Goal: Information Seeking & Learning: Find contact information

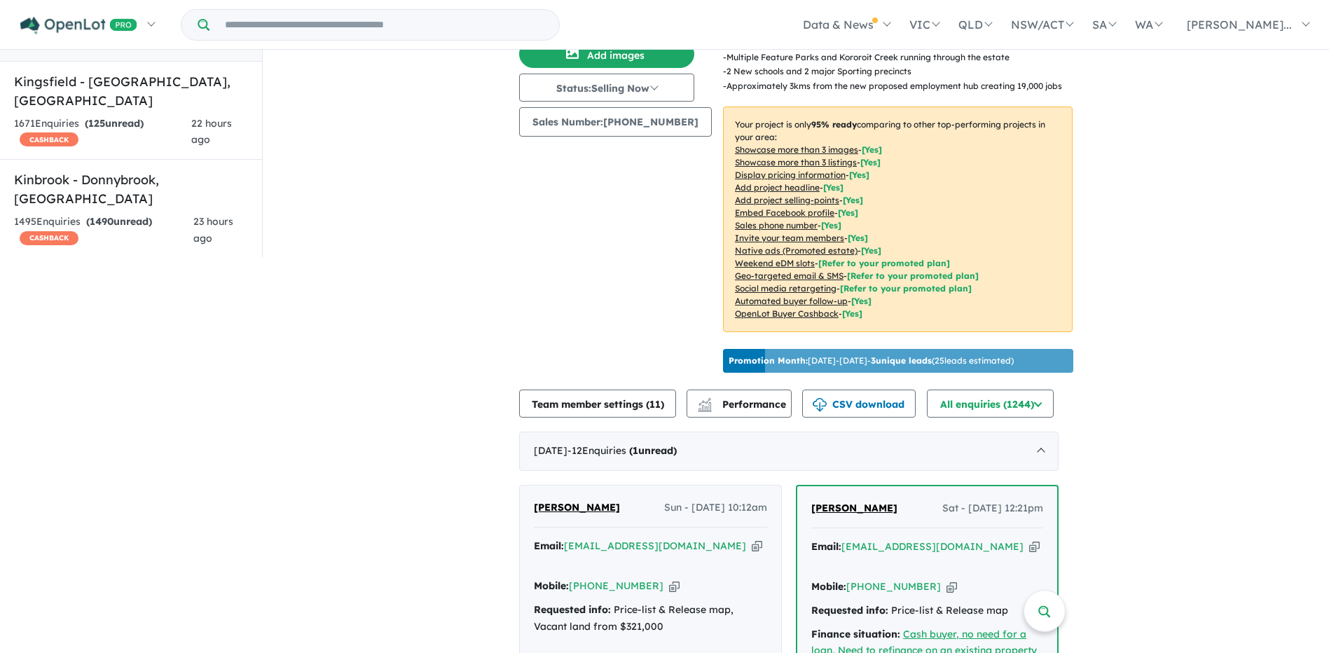
scroll to position [420, 0]
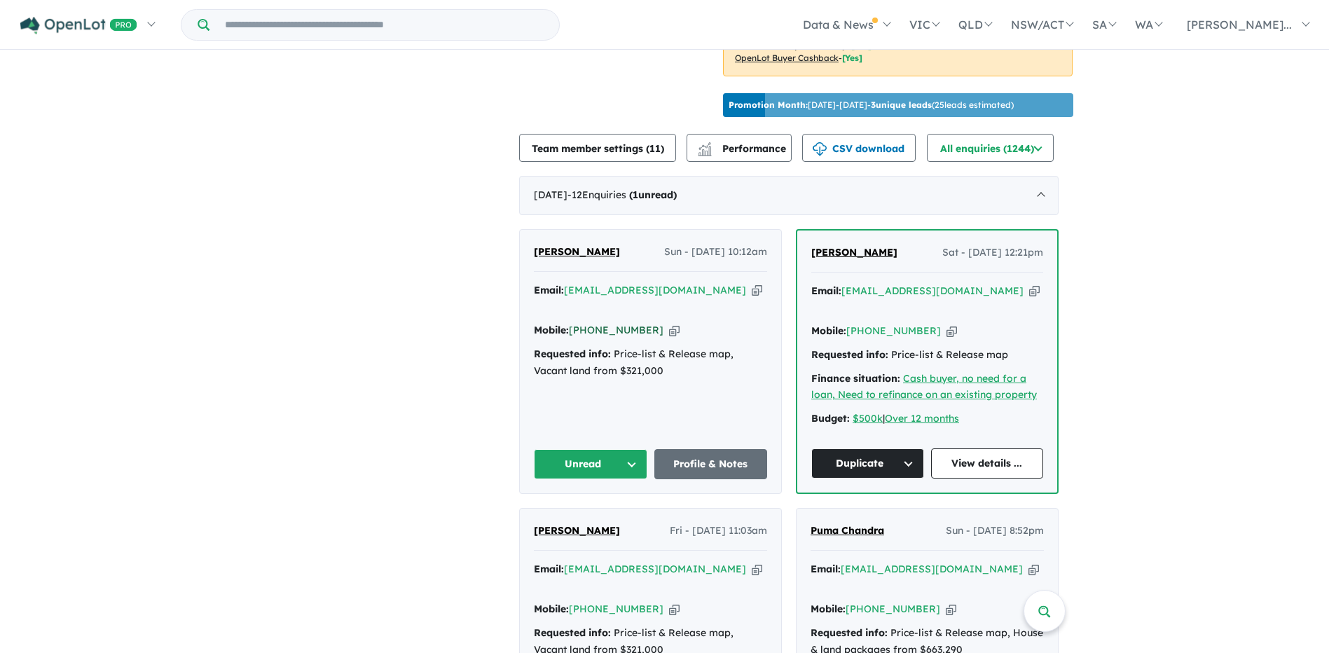
drag, startPoint x: 657, startPoint y: 324, endPoint x: 598, endPoint y: 325, distance: 58.2
click at [598, 325] on div "Mobile: [PHONE_NUMBER] Copied!" at bounding box center [650, 330] width 233 height 17
copy link "405 522 134"
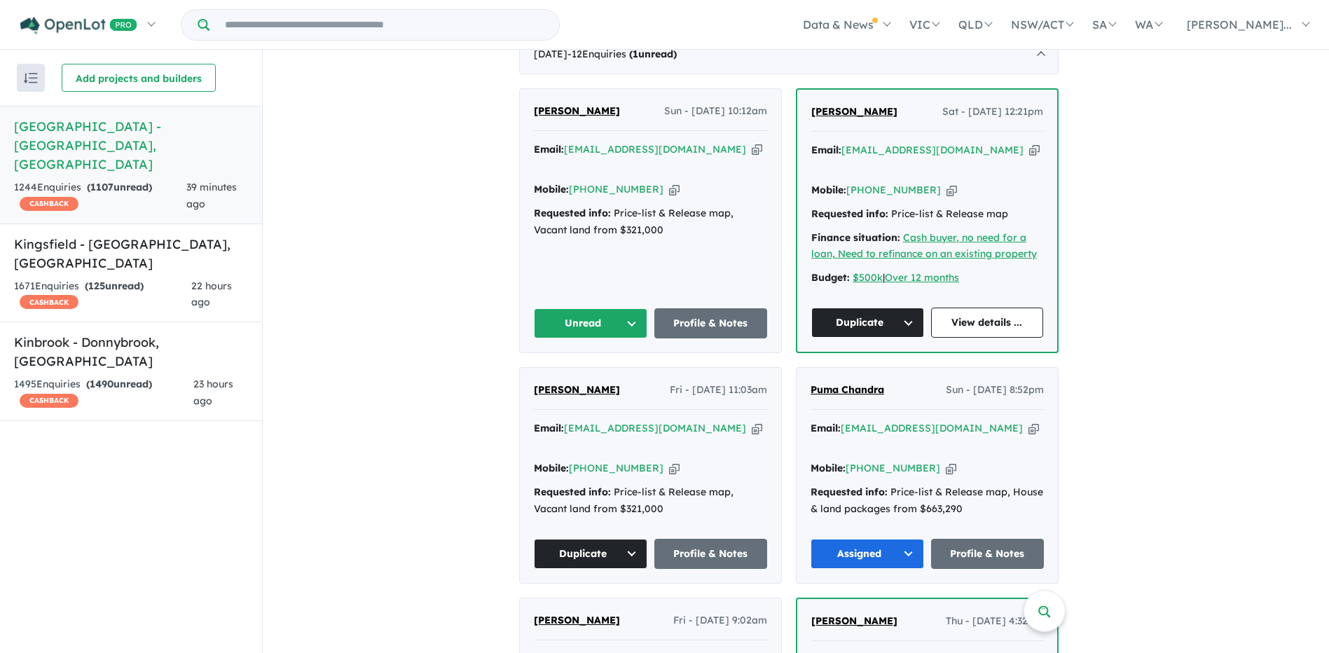
scroll to position [561, 0]
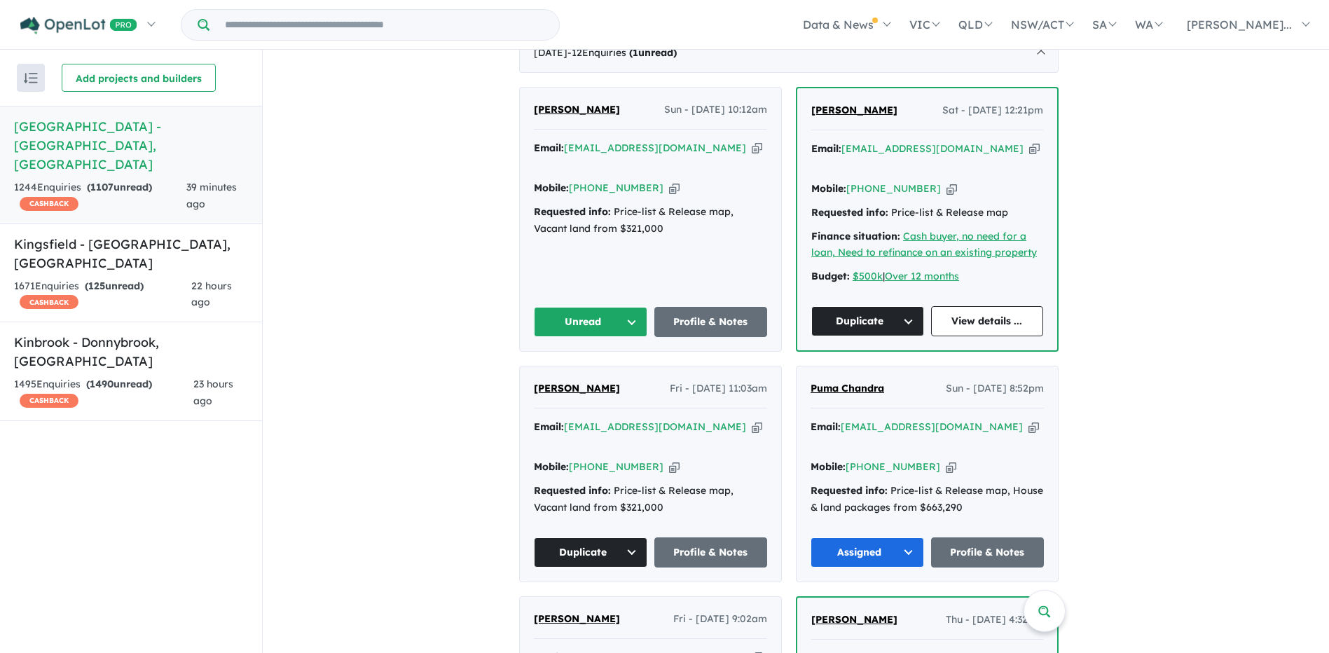
click at [615, 307] on button "Unread" at bounding box center [591, 322] width 114 height 30
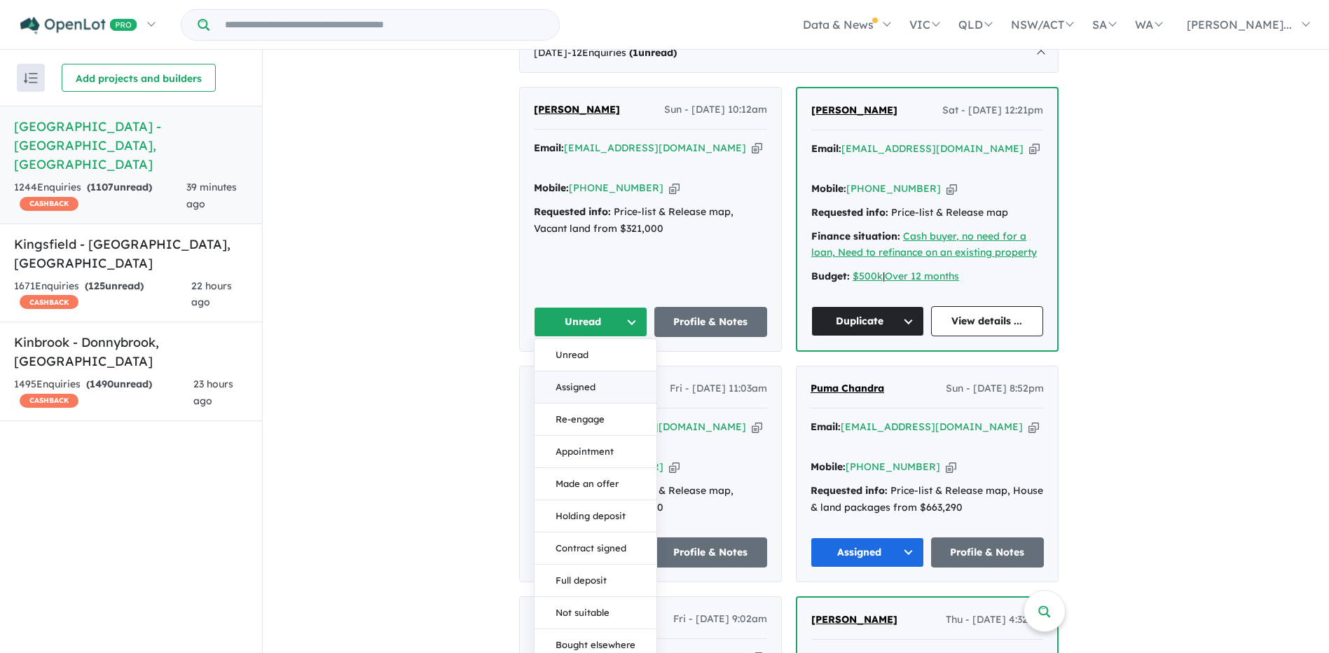
click at [582, 371] on button "Assigned" at bounding box center [596, 387] width 122 height 32
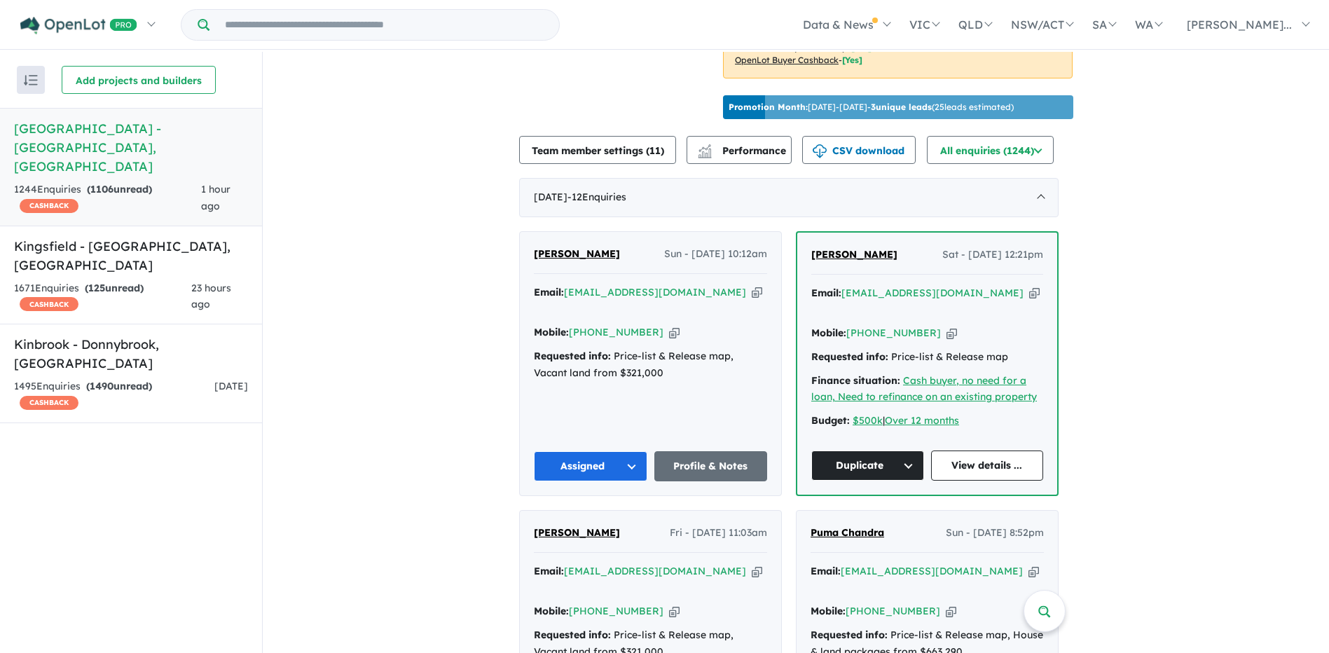
scroll to position [420, 0]
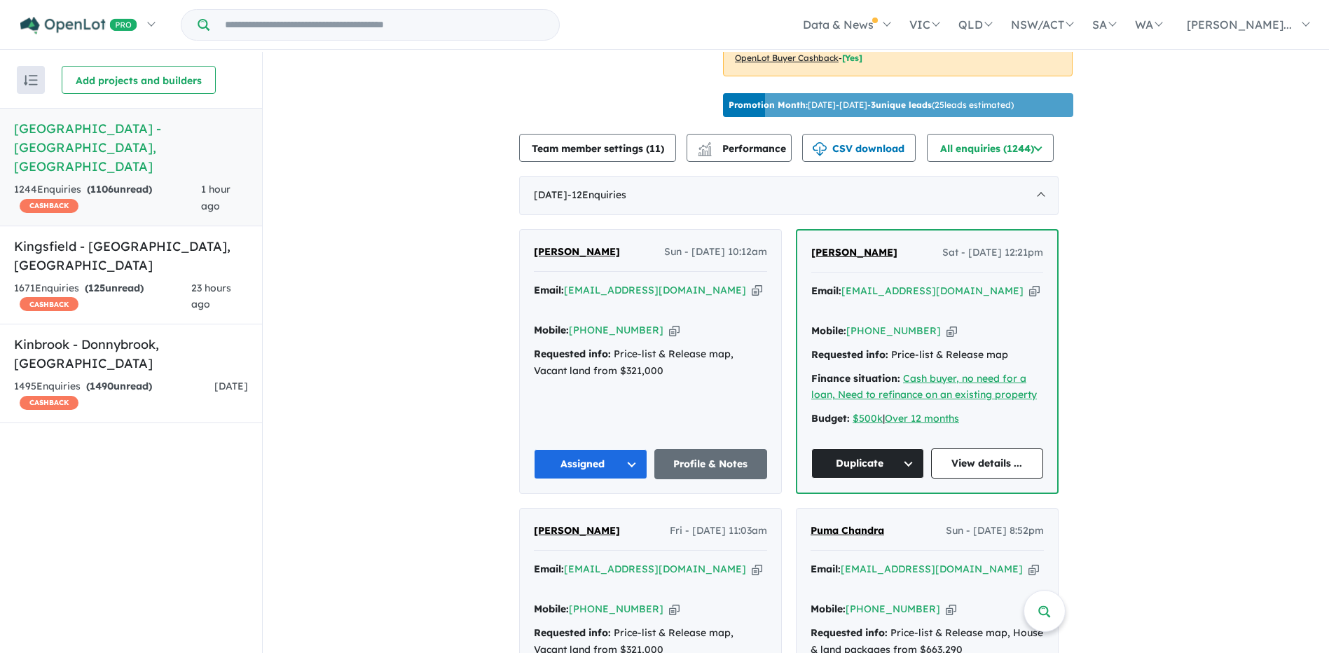
click at [610, 449] on button "Assigned" at bounding box center [591, 464] width 114 height 30
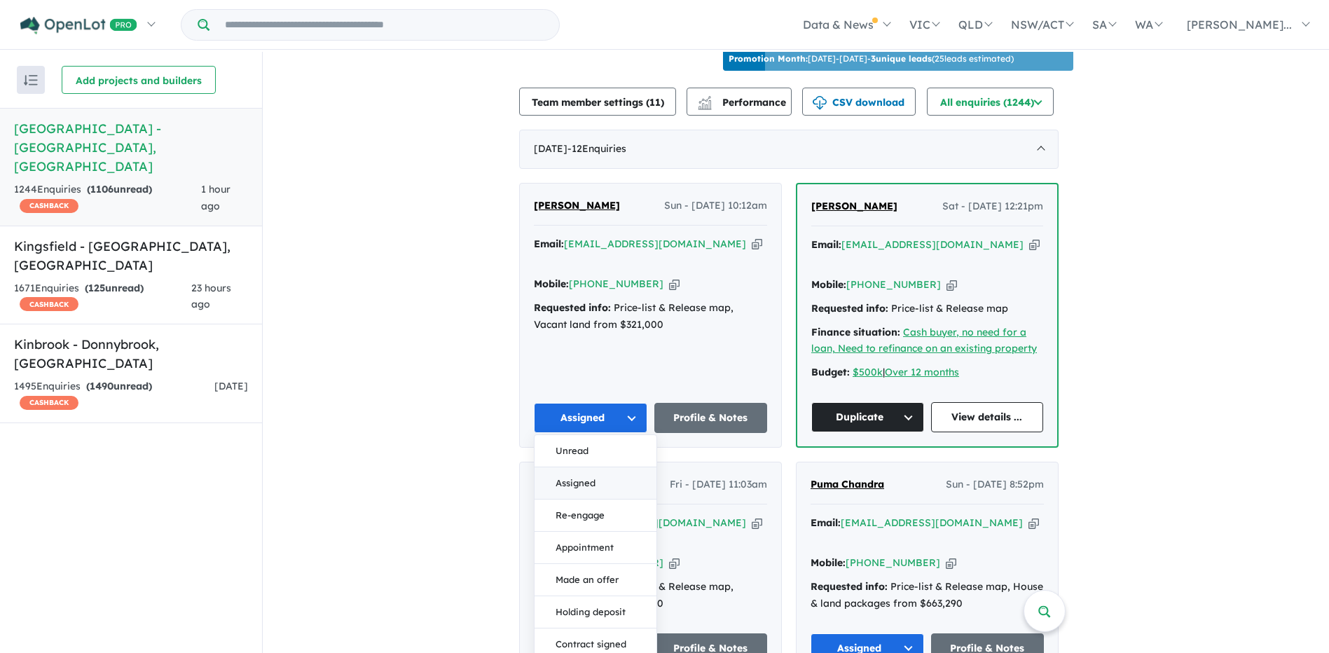
scroll to position [491, 0]
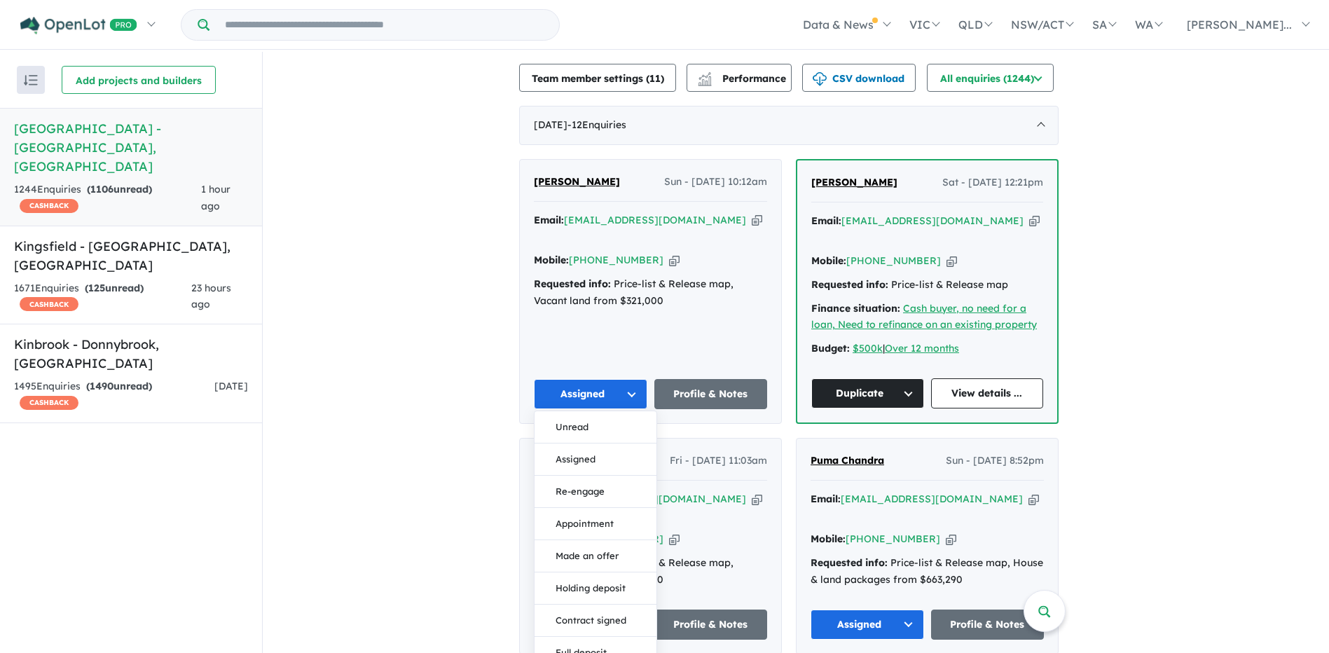
click at [615, 412] on button "Unread" at bounding box center [596, 427] width 122 height 32
